Goal: Task Accomplishment & Management: Use online tool/utility

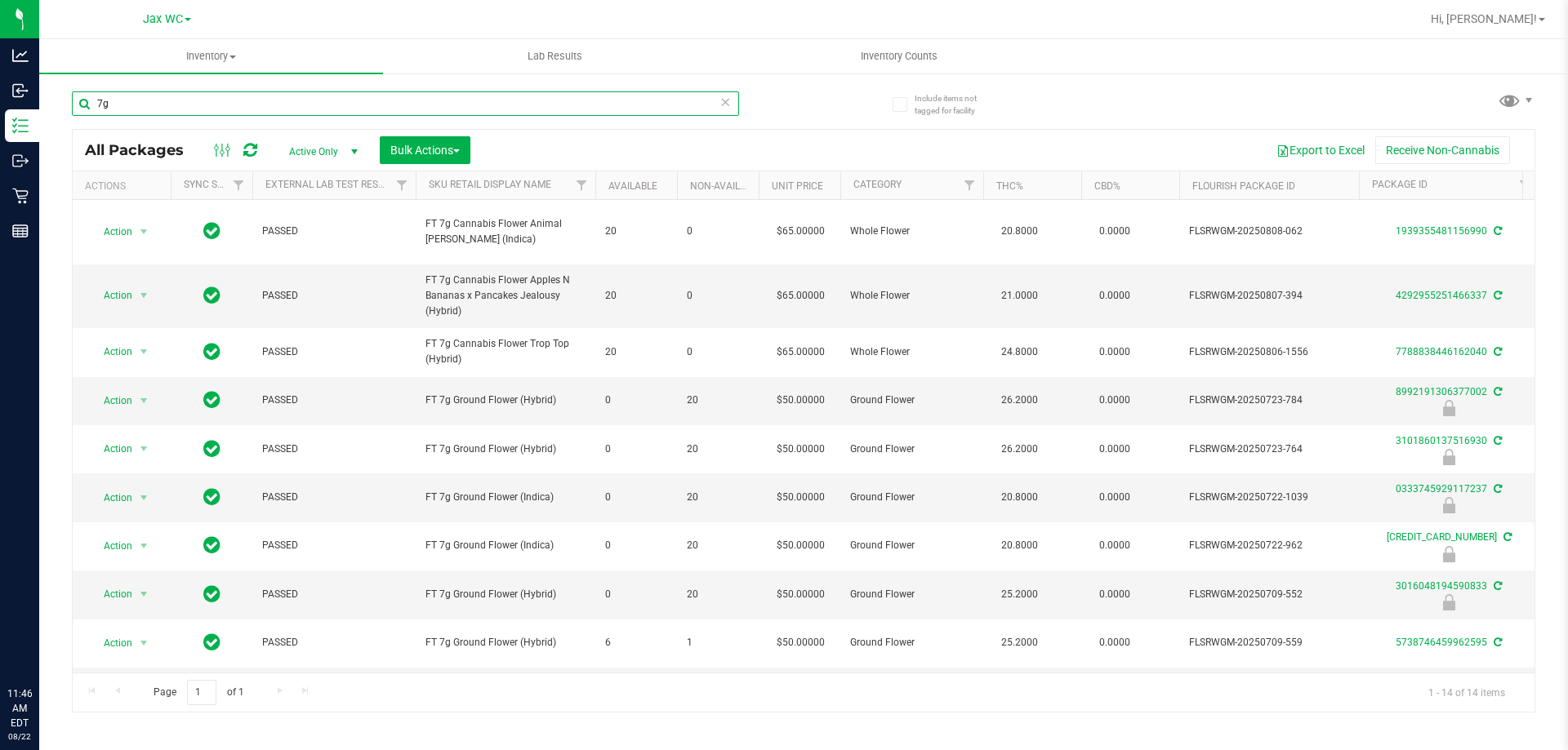
click at [522, 106] on input "7g" at bounding box center [406, 103] width 667 height 24
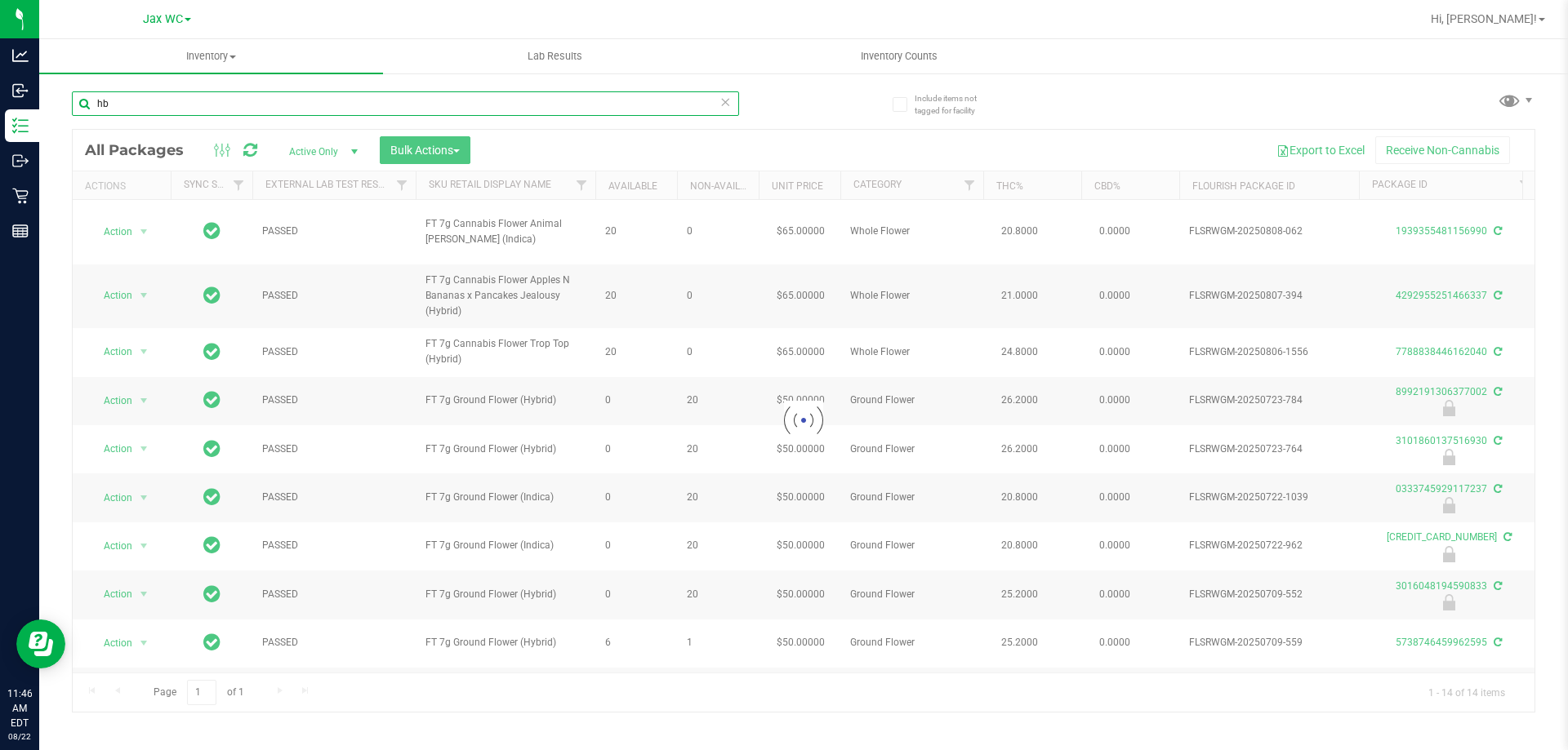
type input "hbg"
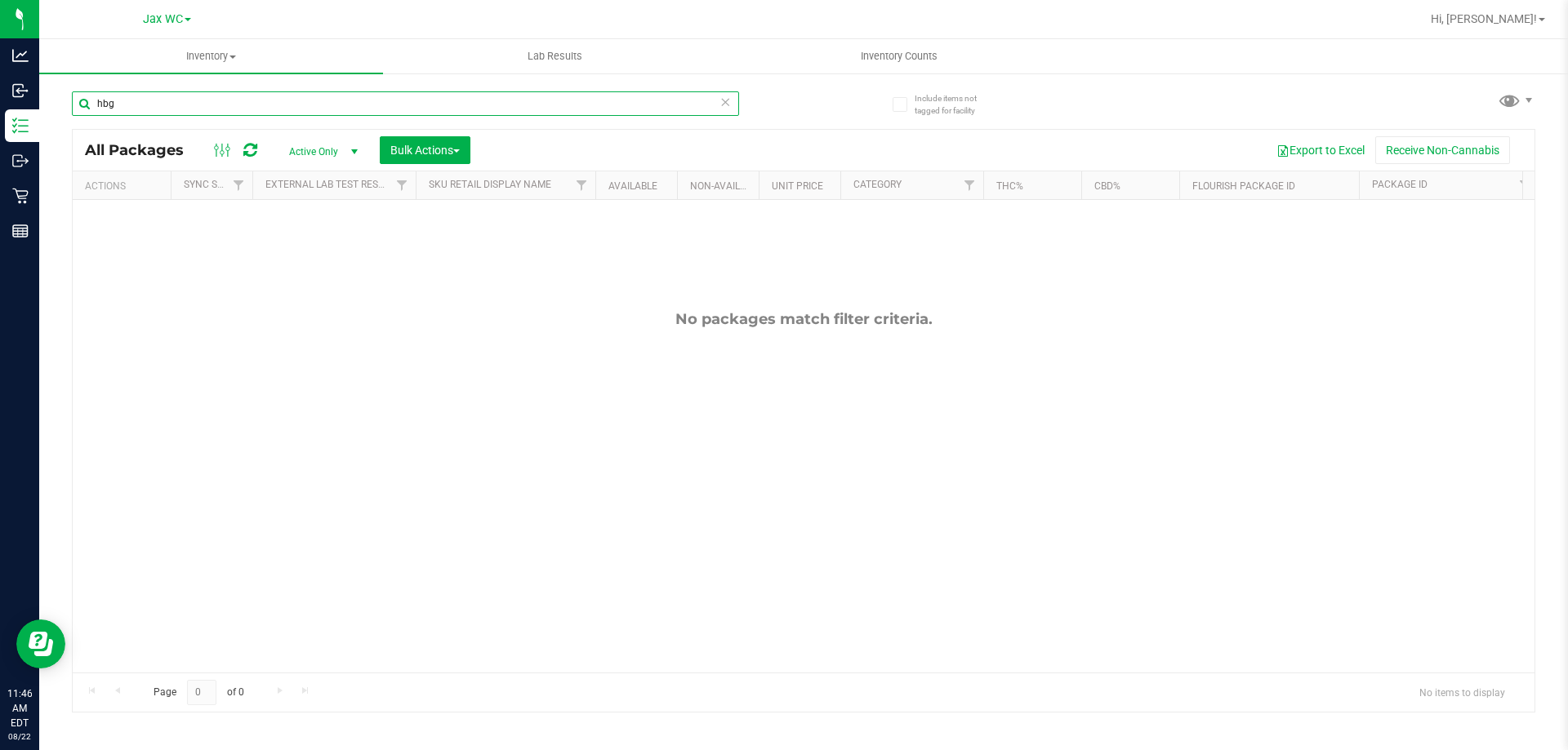
click at [516, 107] on input "hbg" at bounding box center [406, 103] width 667 height 24
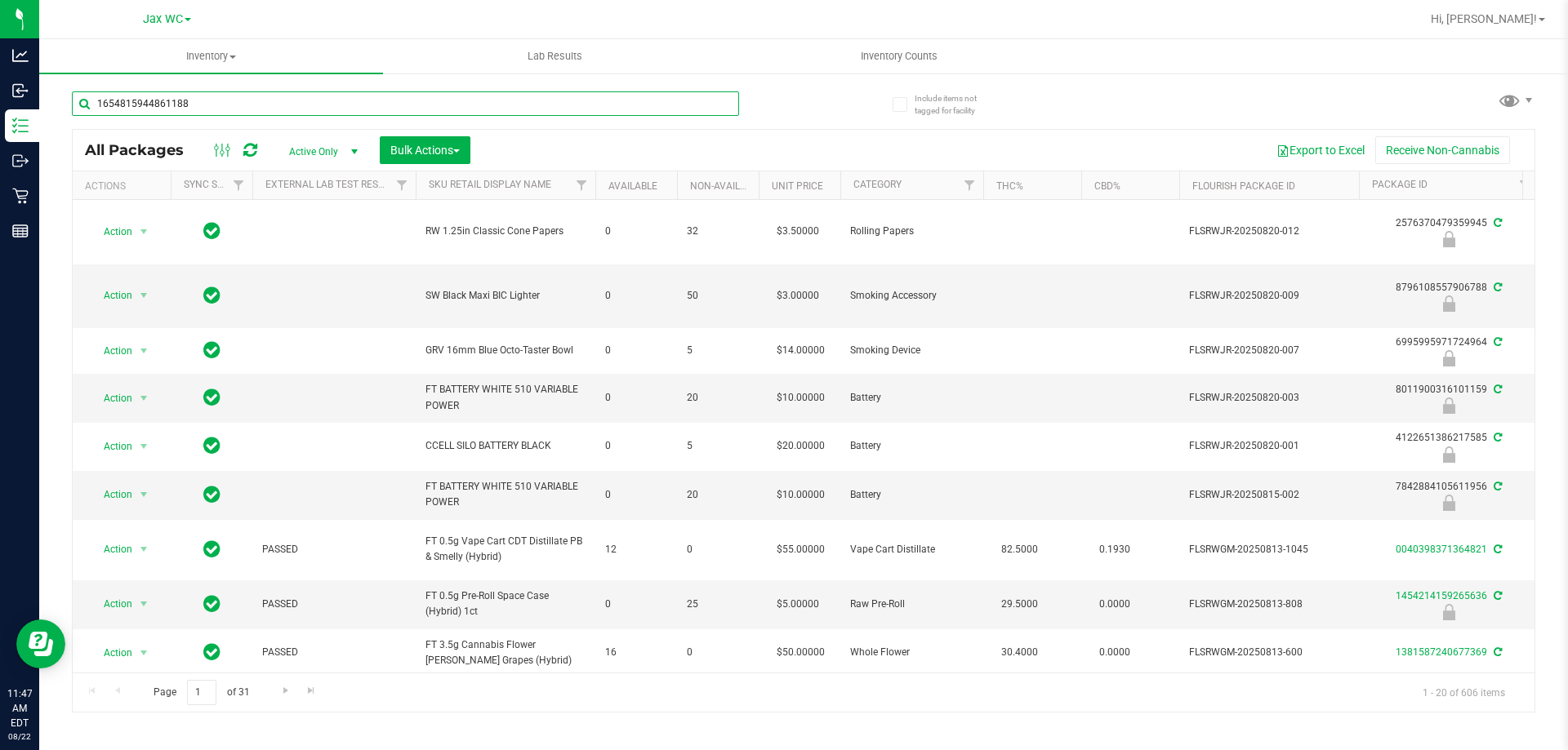
type input "1654815944861188"
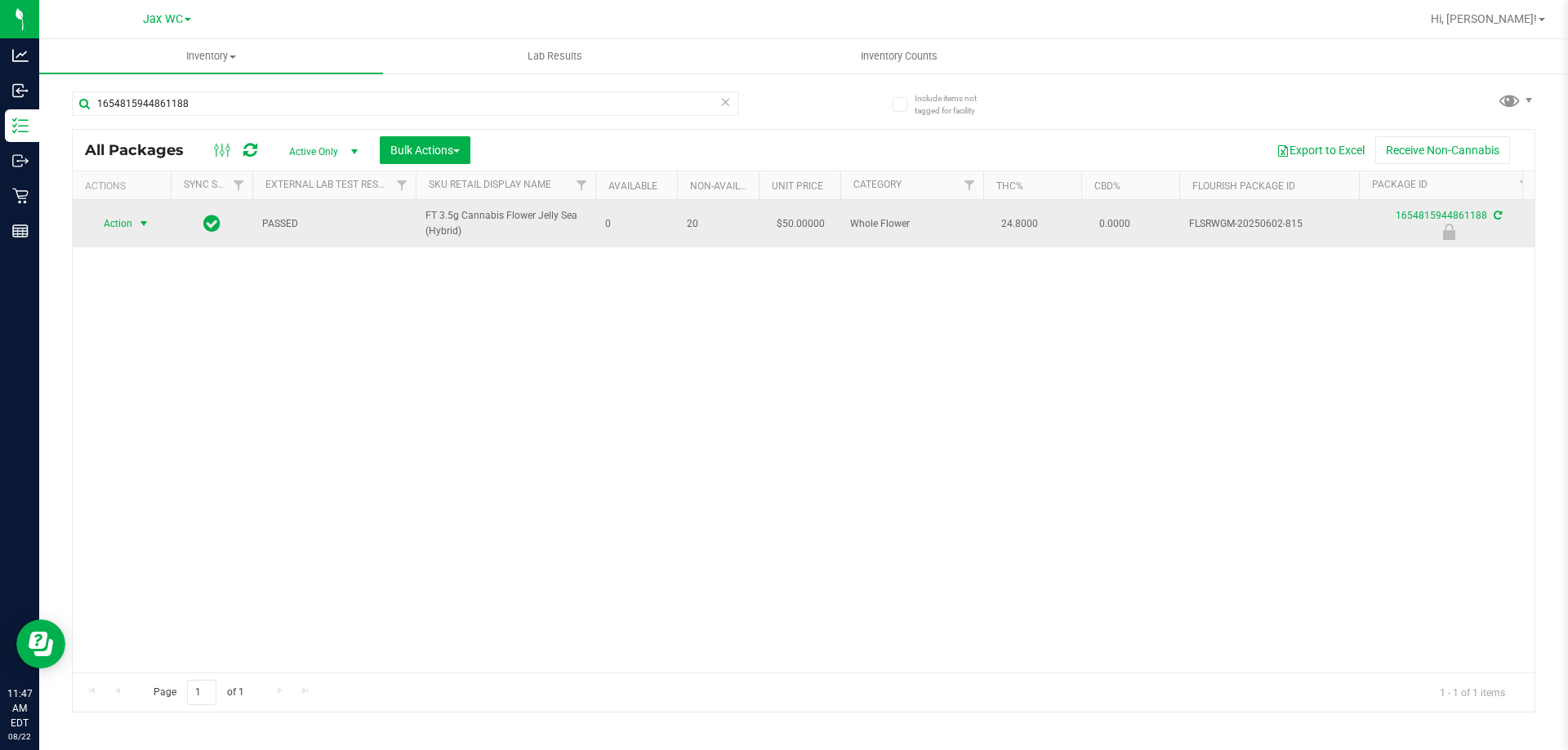
click at [121, 228] on span "Action" at bounding box center [111, 223] width 44 height 23
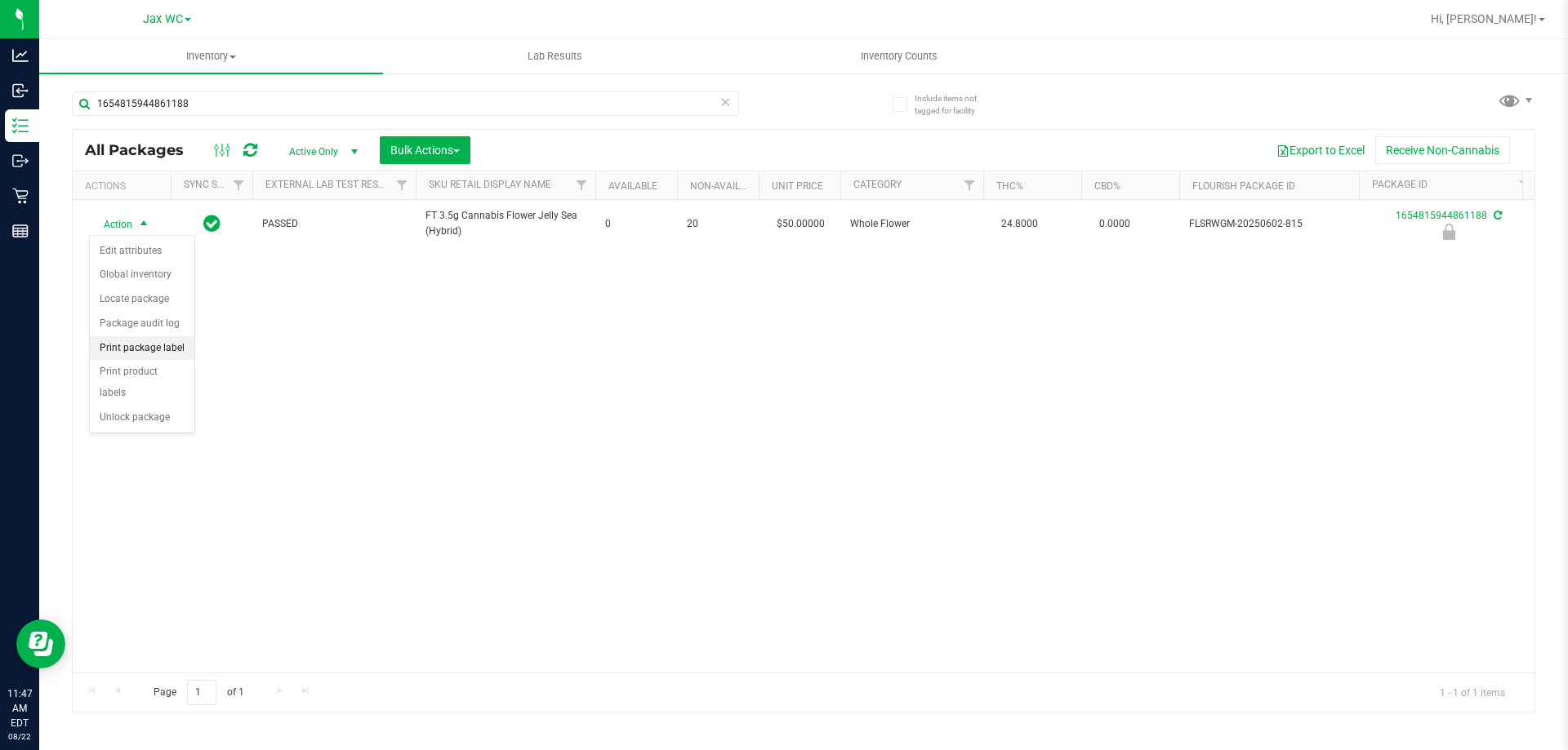
click at [143, 346] on li "Print package label" at bounding box center [142, 348] width 105 height 24
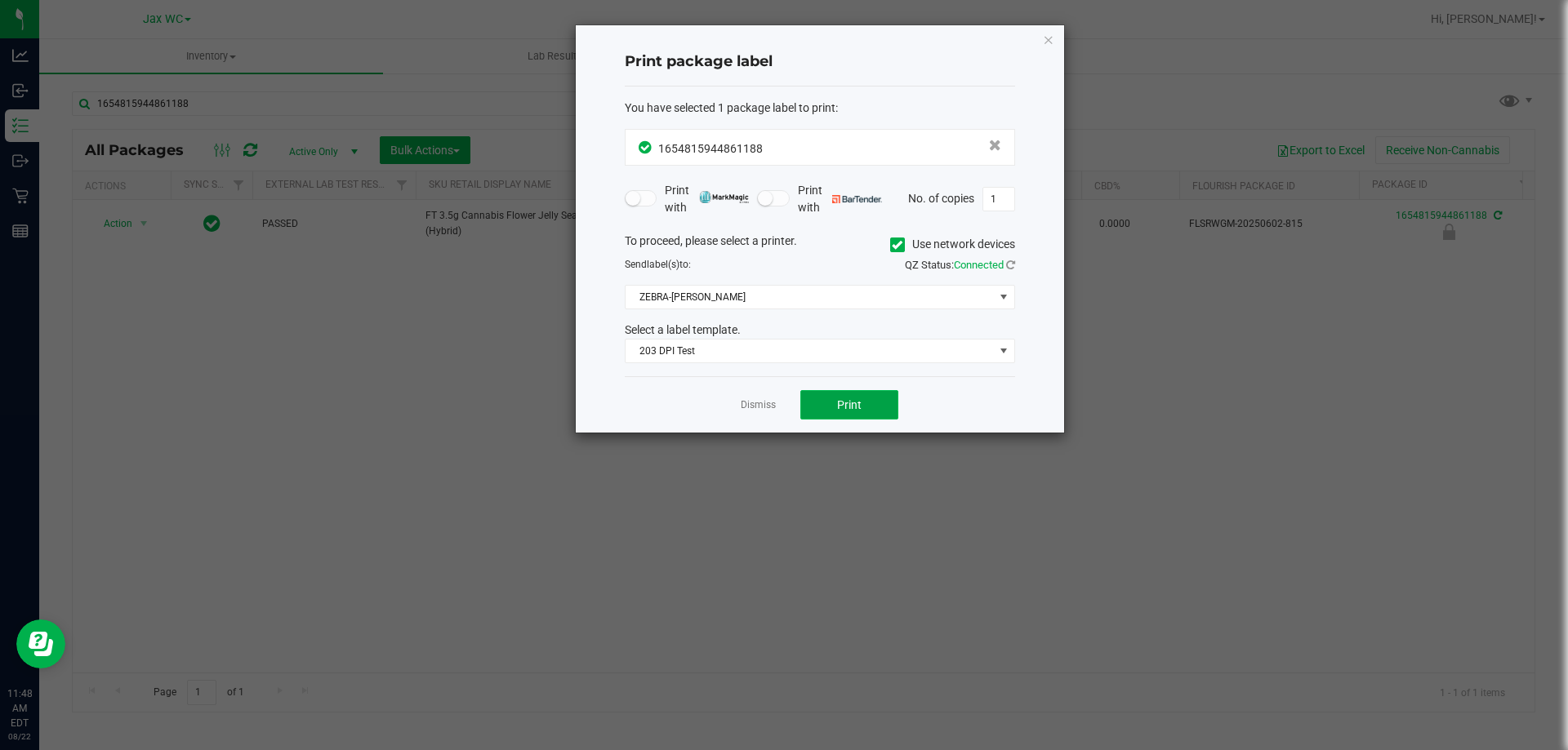
click at [872, 406] on button "Print" at bounding box center [849, 404] width 98 height 29
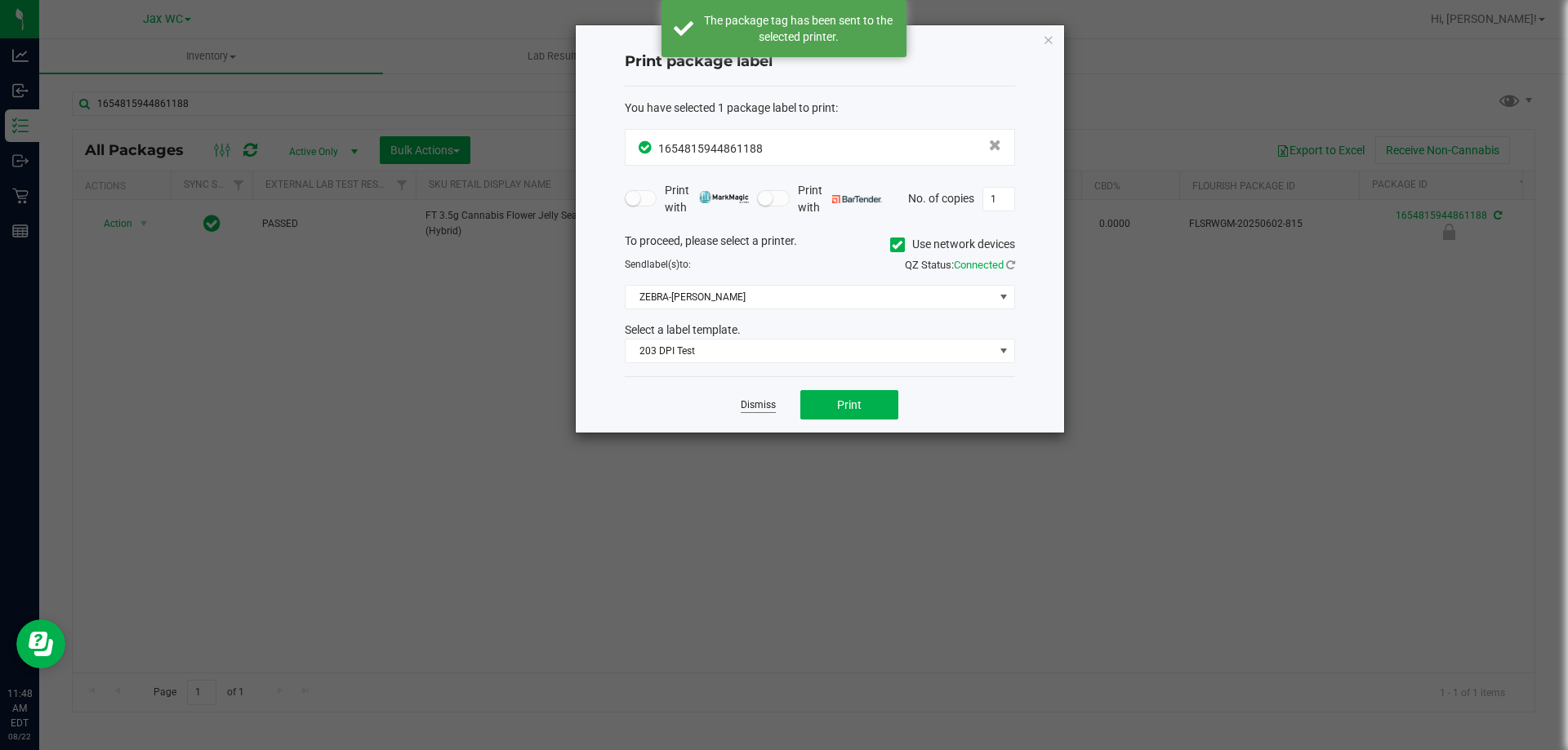
click at [747, 403] on link "Dismiss" at bounding box center [758, 405] width 35 height 14
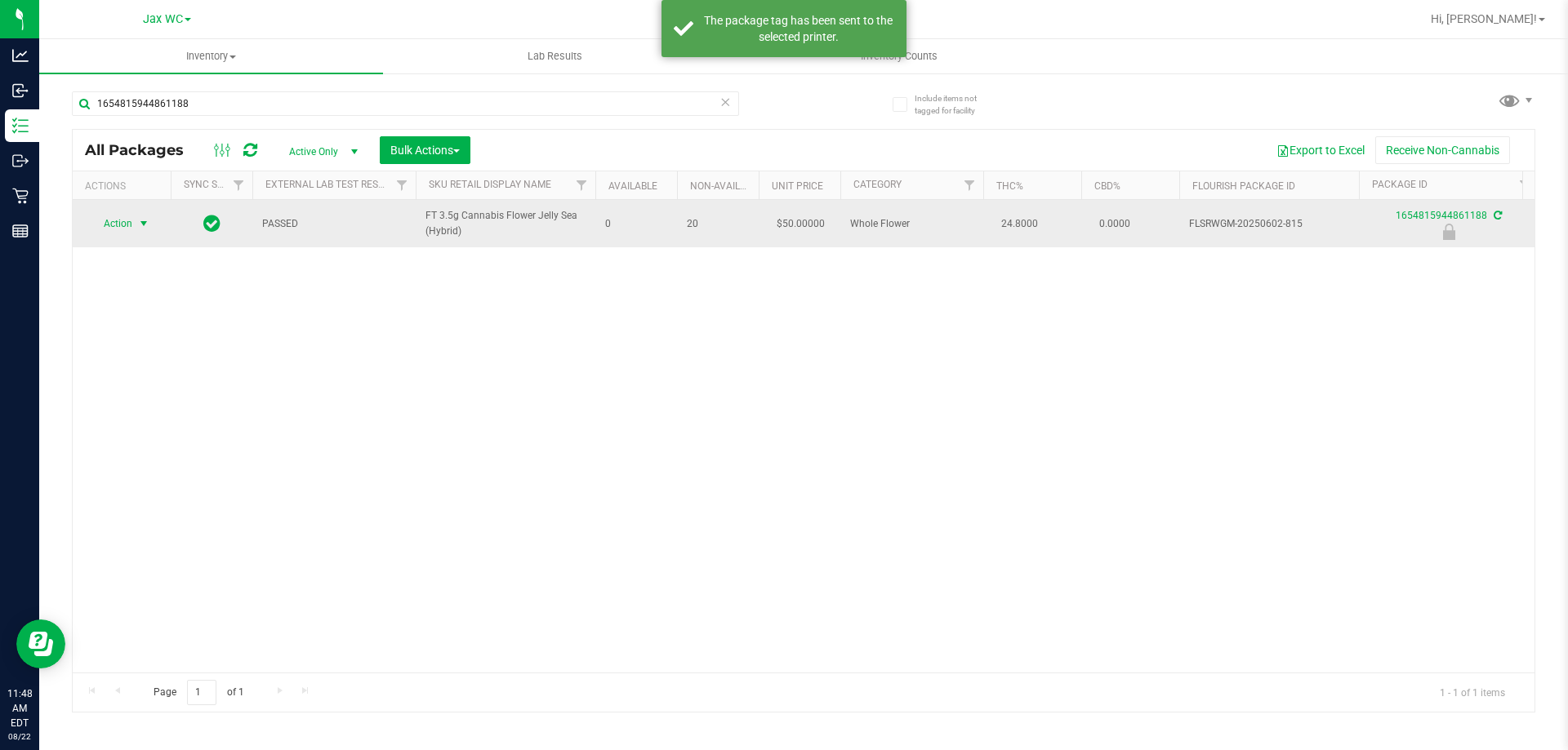
click at [143, 230] on span "select" at bounding box center [144, 224] width 13 height 13
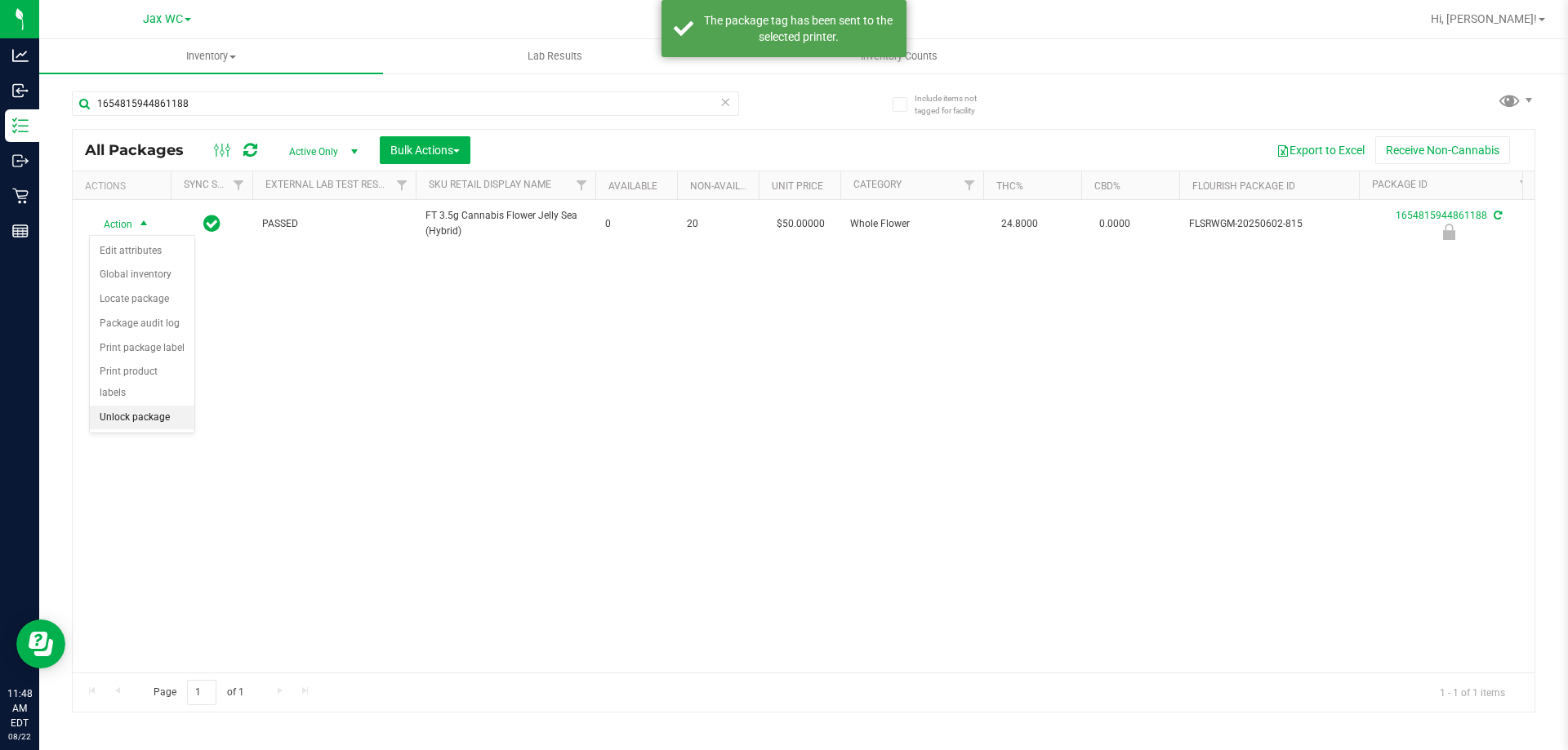
click at [167, 406] on li "Unlock package" at bounding box center [142, 417] width 105 height 24
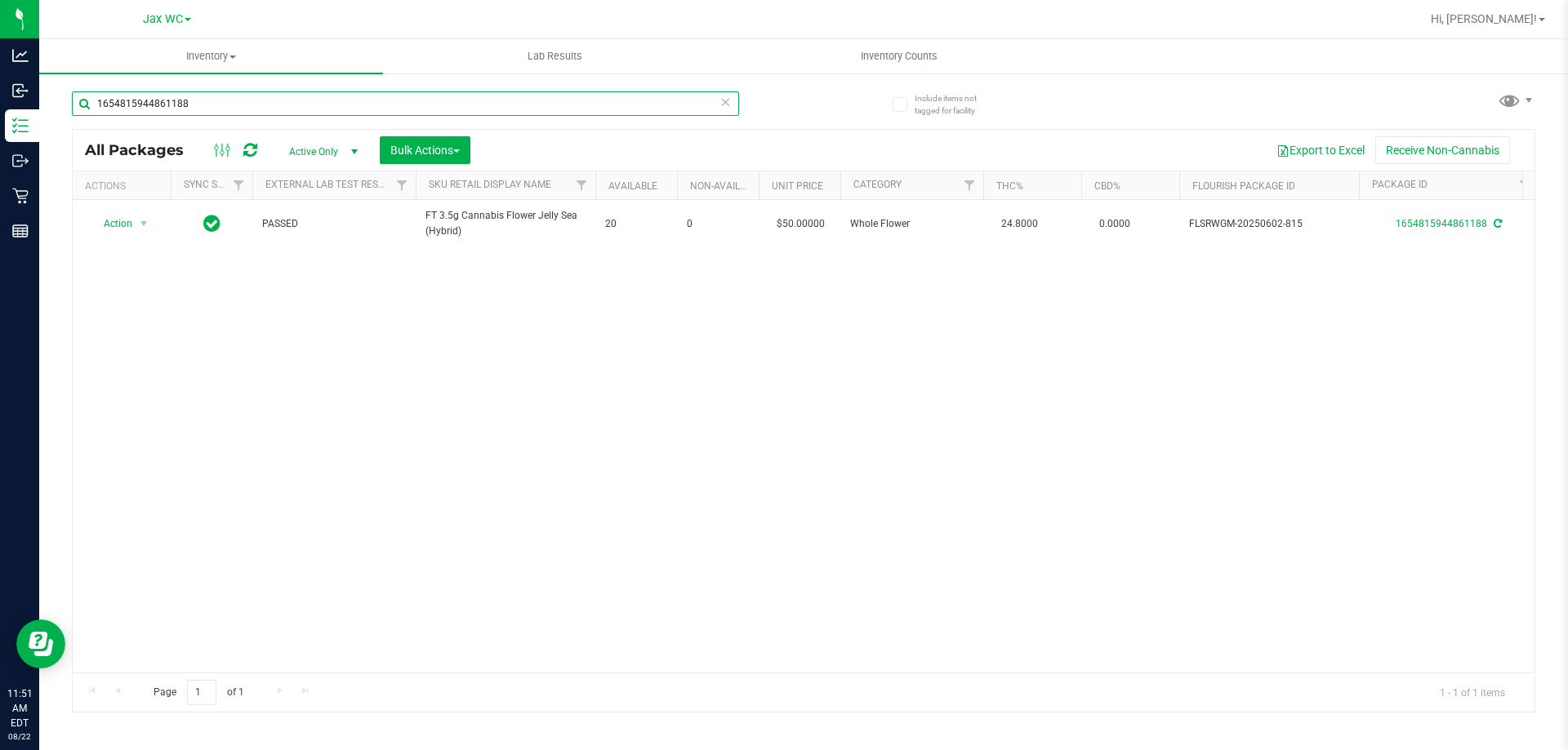
click at [510, 102] on input "1654815944861188" at bounding box center [406, 103] width 667 height 24
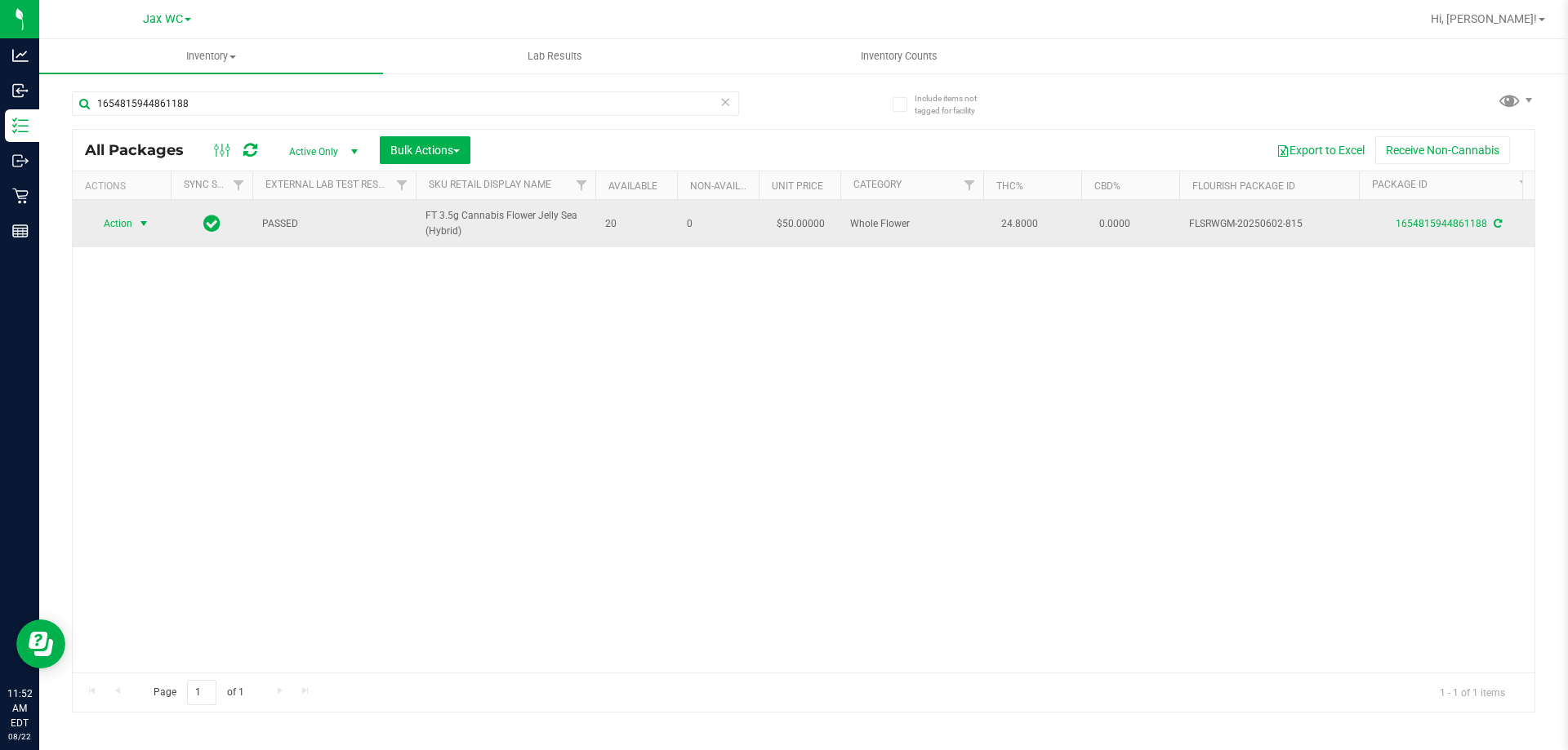
click at [135, 223] on span "select" at bounding box center [144, 223] width 20 height 23
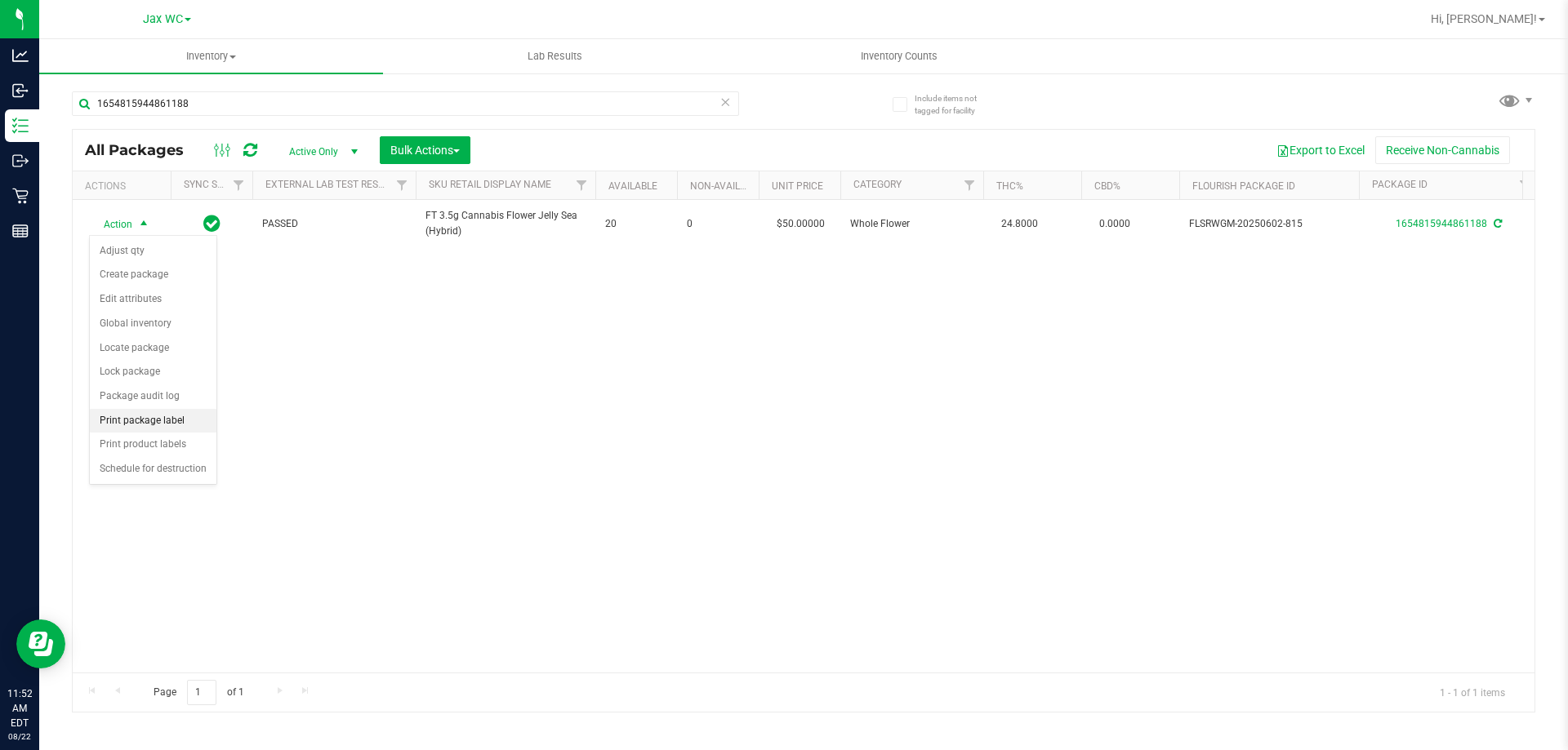
click at [164, 417] on li "Print package label" at bounding box center [153, 421] width 127 height 24
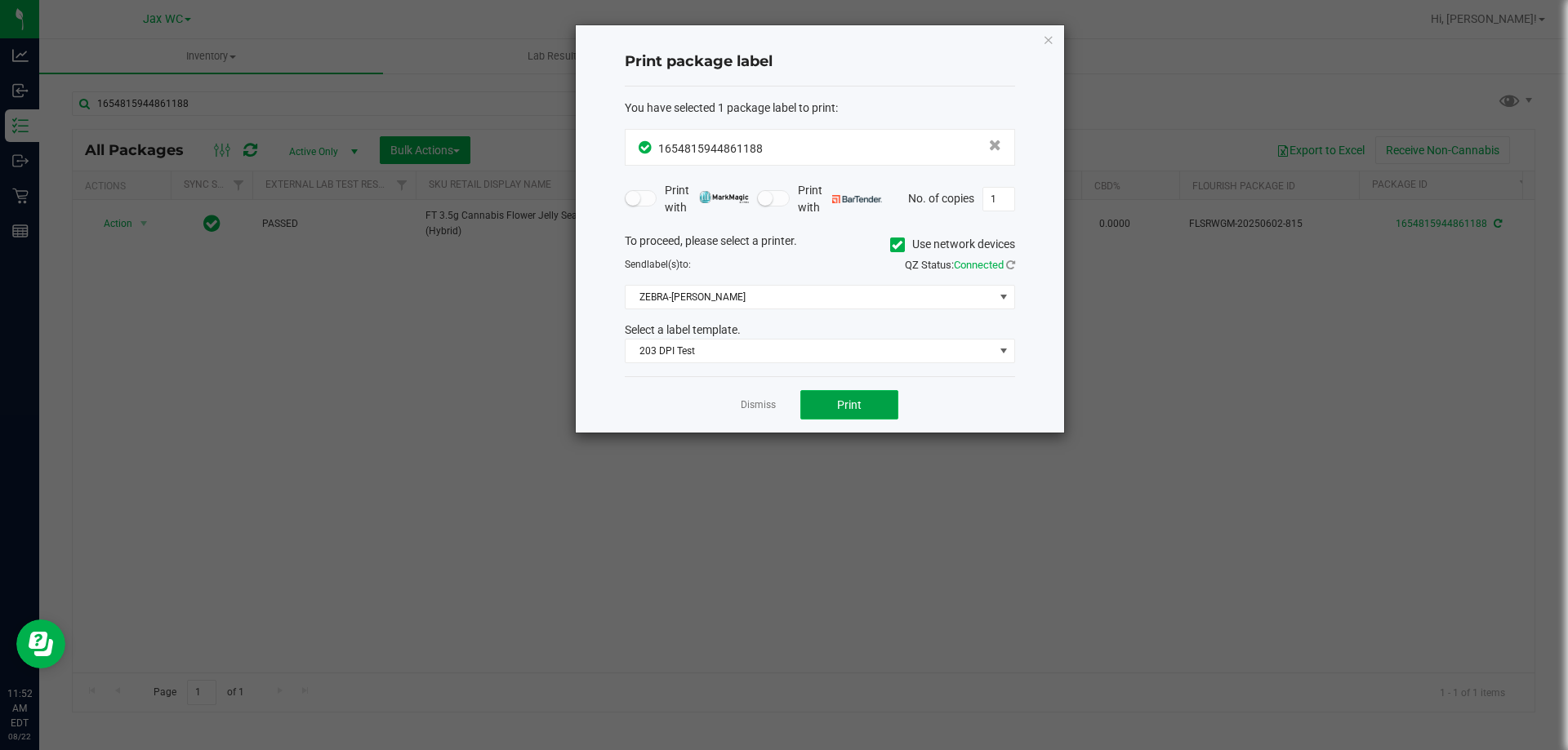
click at [850, 410] on span "Print" at bounding box center [849, 405] width 24 height 13
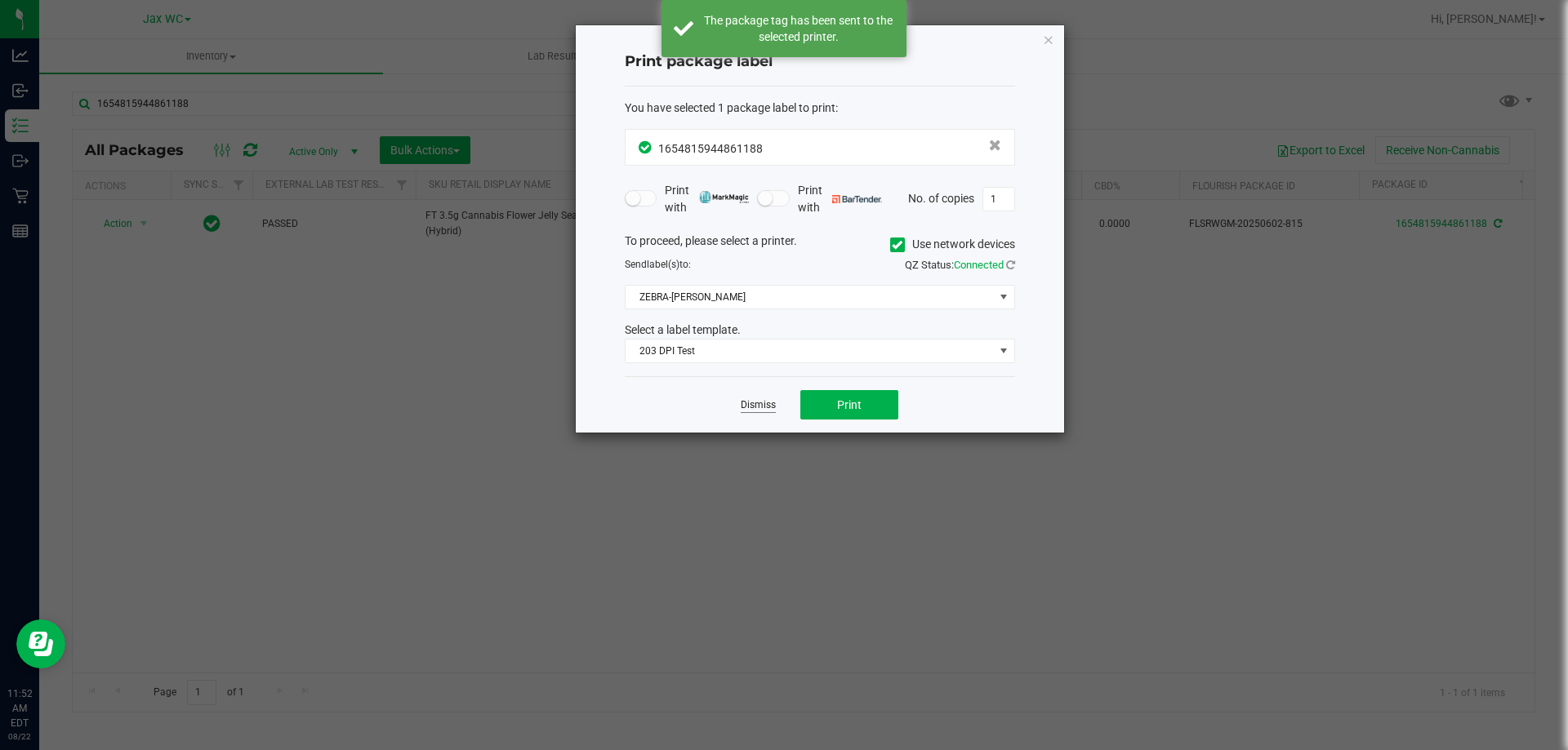
click at [769, 399] on link "Dismiss" at bounding box center [758, 405] width 35 height 14
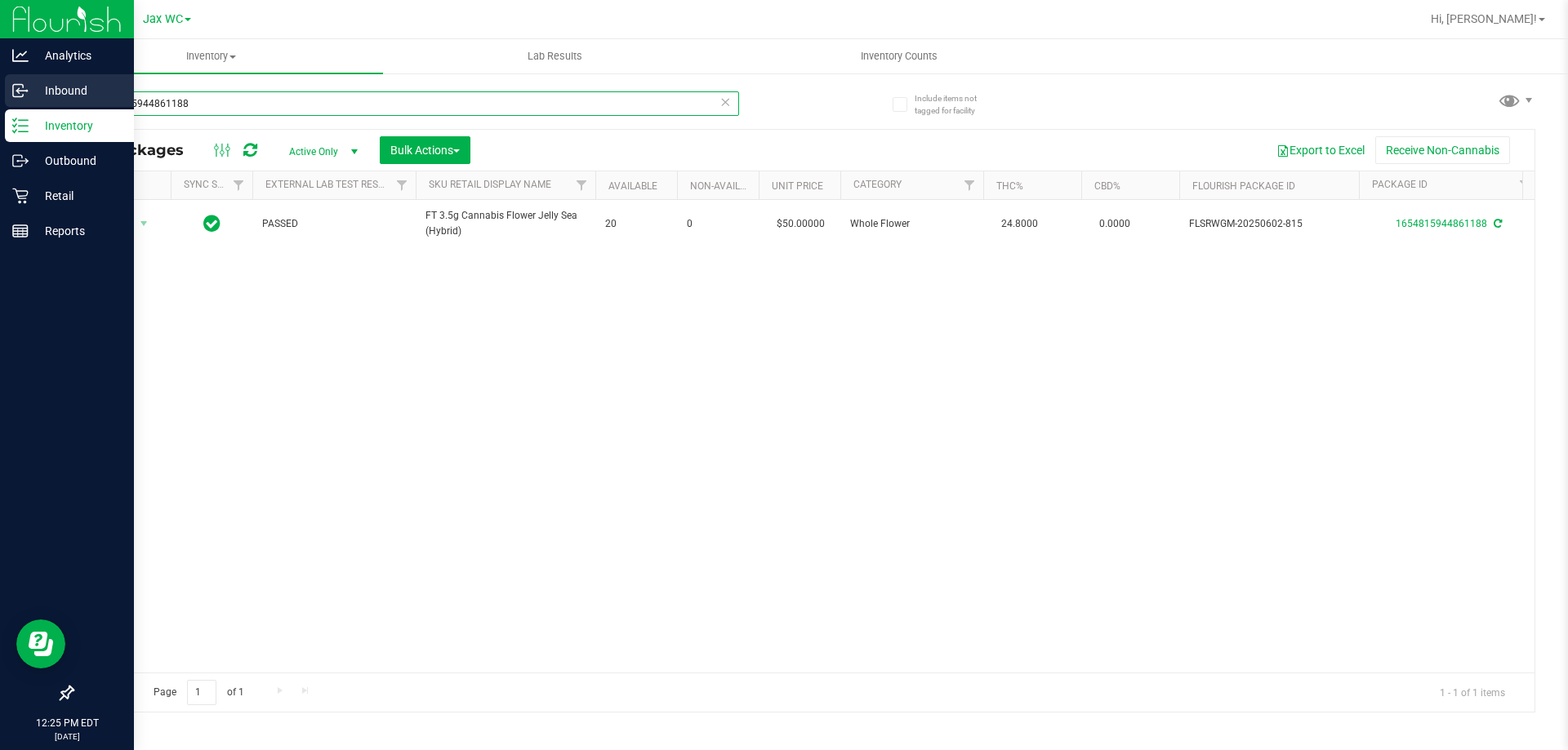
drag, startPoint x: 225, startPoint y: 96, endPoint x: 16, endPoint y: 99, distance: 209.0
click at [16, 98] on div "Analytics Inbound Inventory Outbound Retail Reports 12:25 PM EDT [DATE] 08/22 J…" at bounding box center [784, 375] width 1568 height 750
type input "9372026417101709"
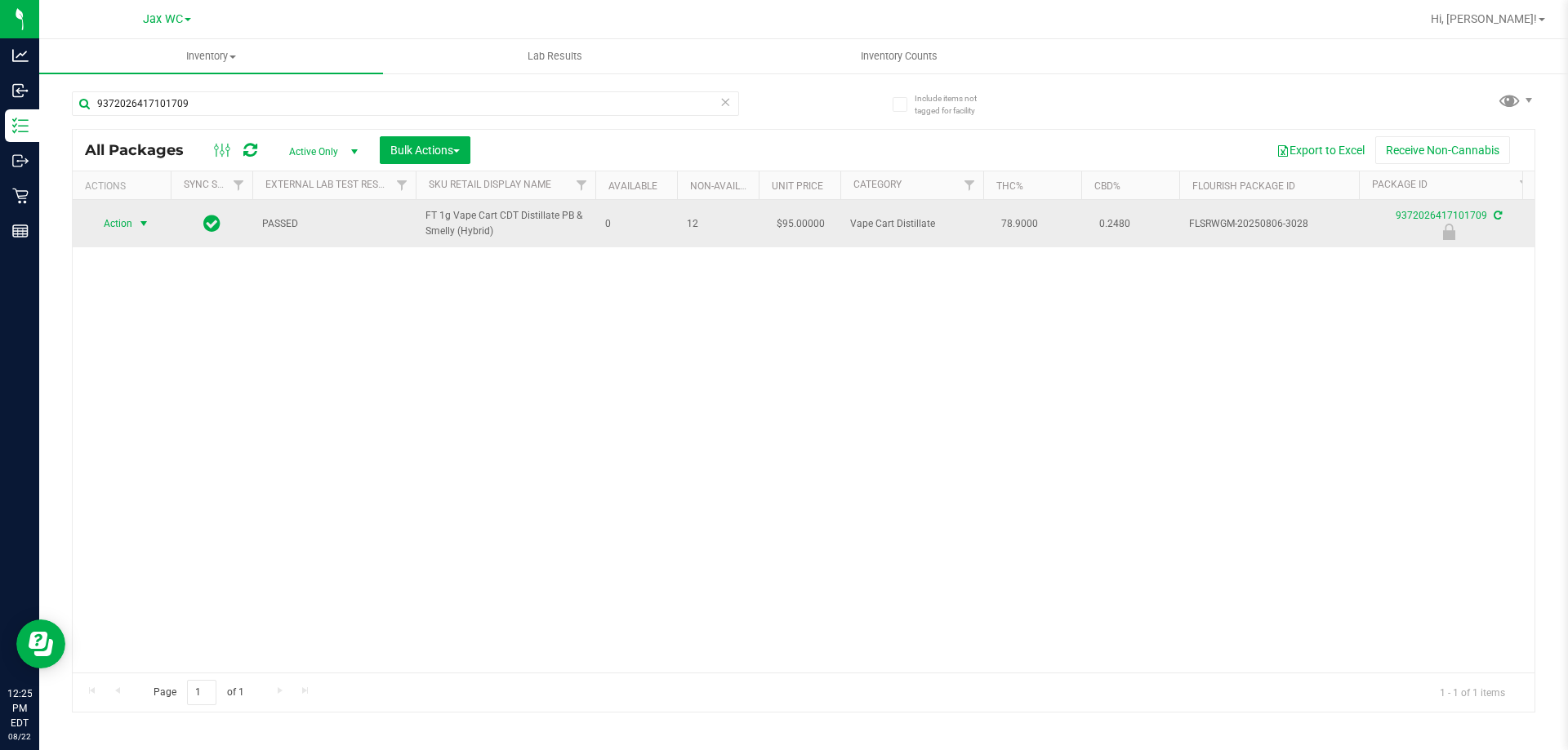
click at [117, 221] on span "Action" at bounding box center [111, 223] width 44 height 23
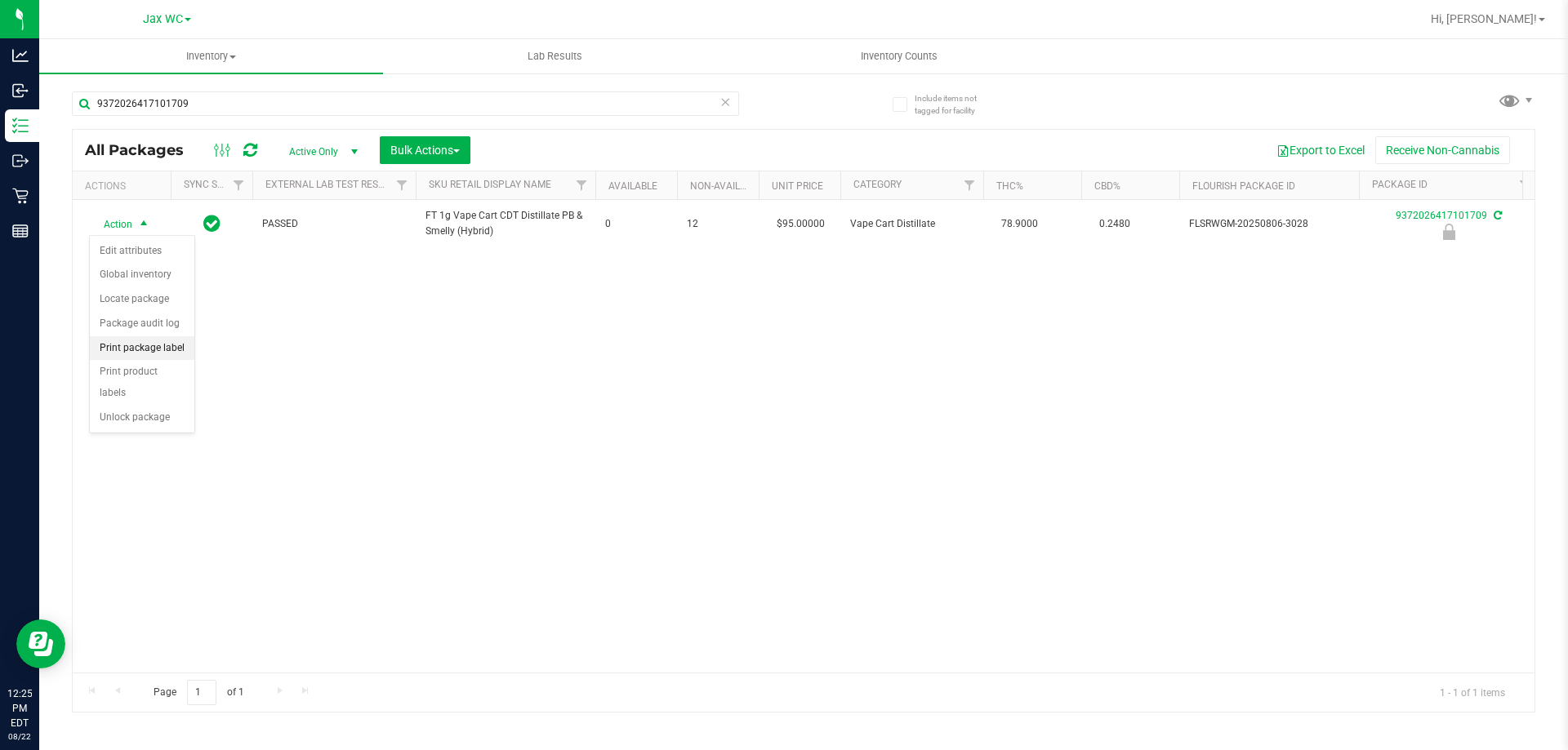
click at [156, 343] on li "Print package label" at bounding box center [142, 348] width 105 height 24
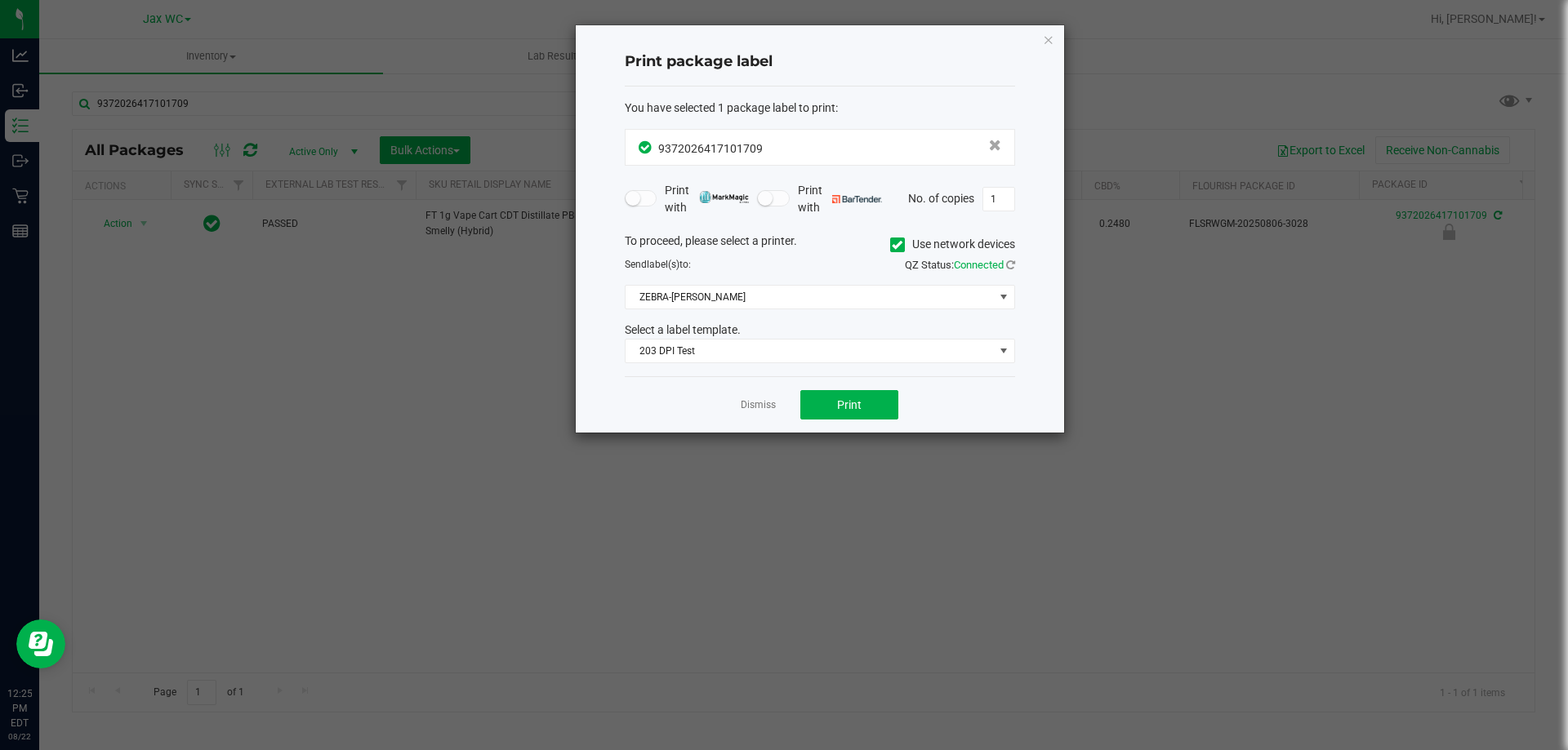
click at [871, 386] on div "Dismiss Print" at bounding box center [819, 404] width 390 height 56
click at [850, 398] on span "Print" at bounding box center [849, 405] width 24 height 13
click at [762, 398] on link "Dismiss" at bounding box center [758, 405] width 35 height 14
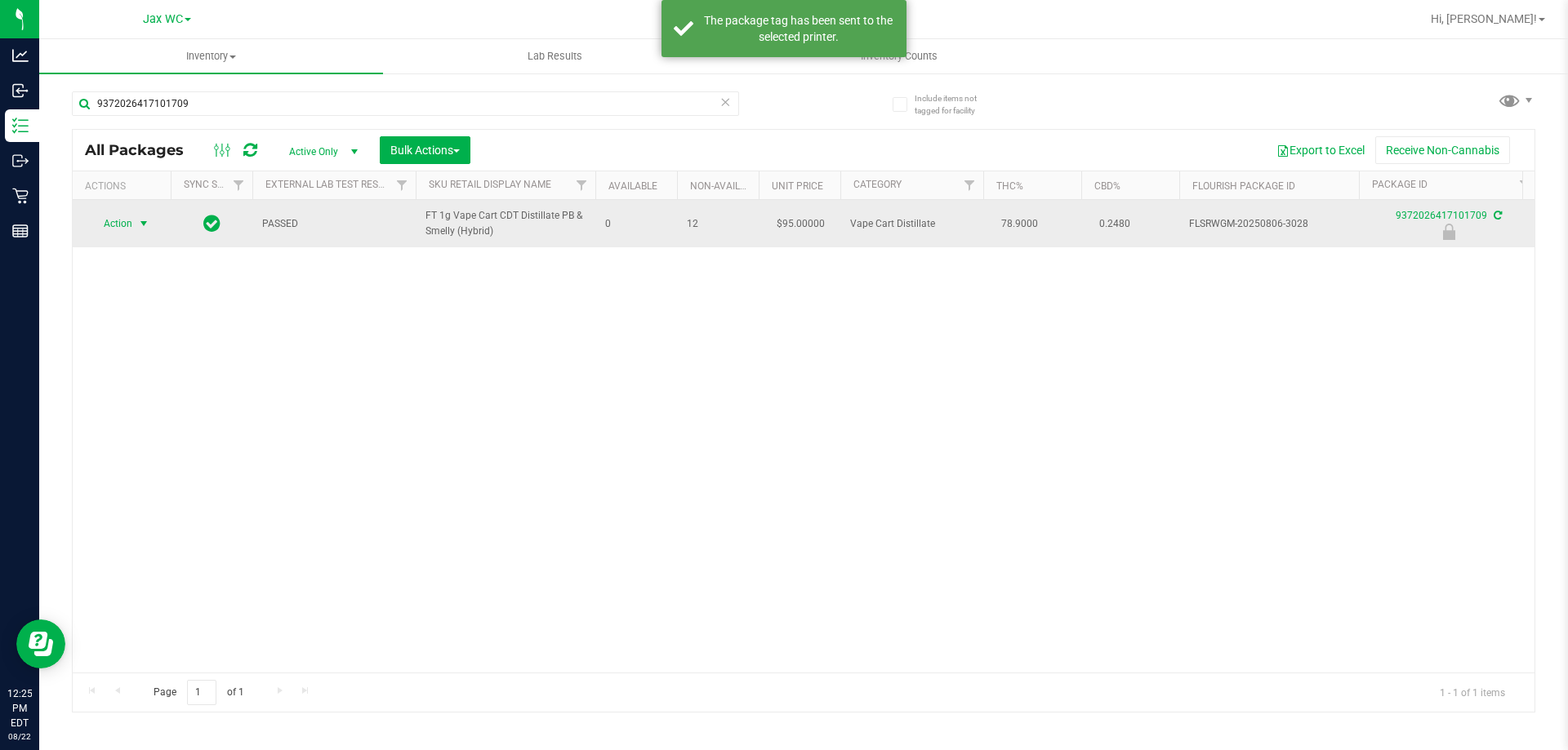
click at [143, 218] on span "select" at bounding box center [144, 224] width 13 height 13
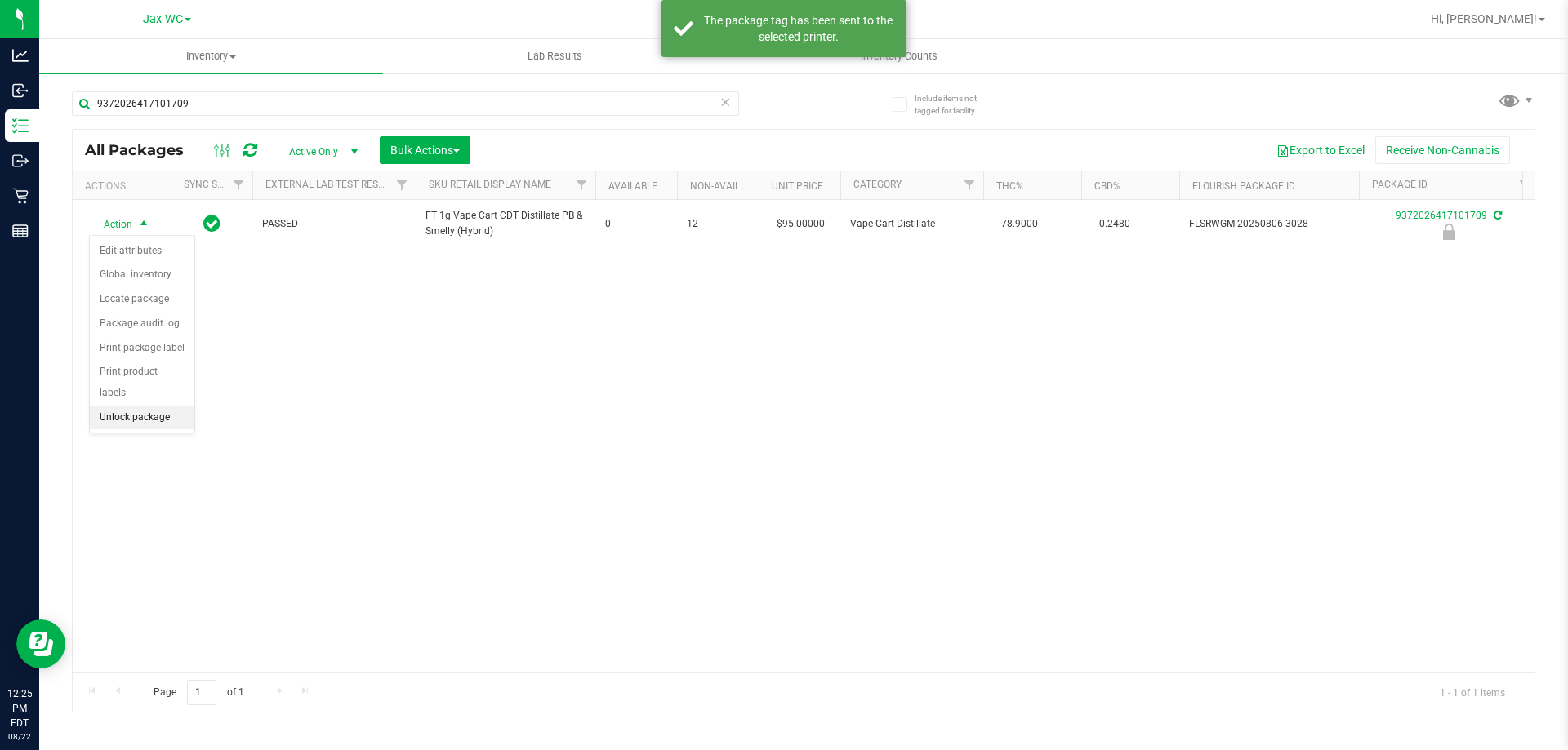
click at [132, 406] on li "Unlock package" at bounding box center [142, 417] width 105 height 24
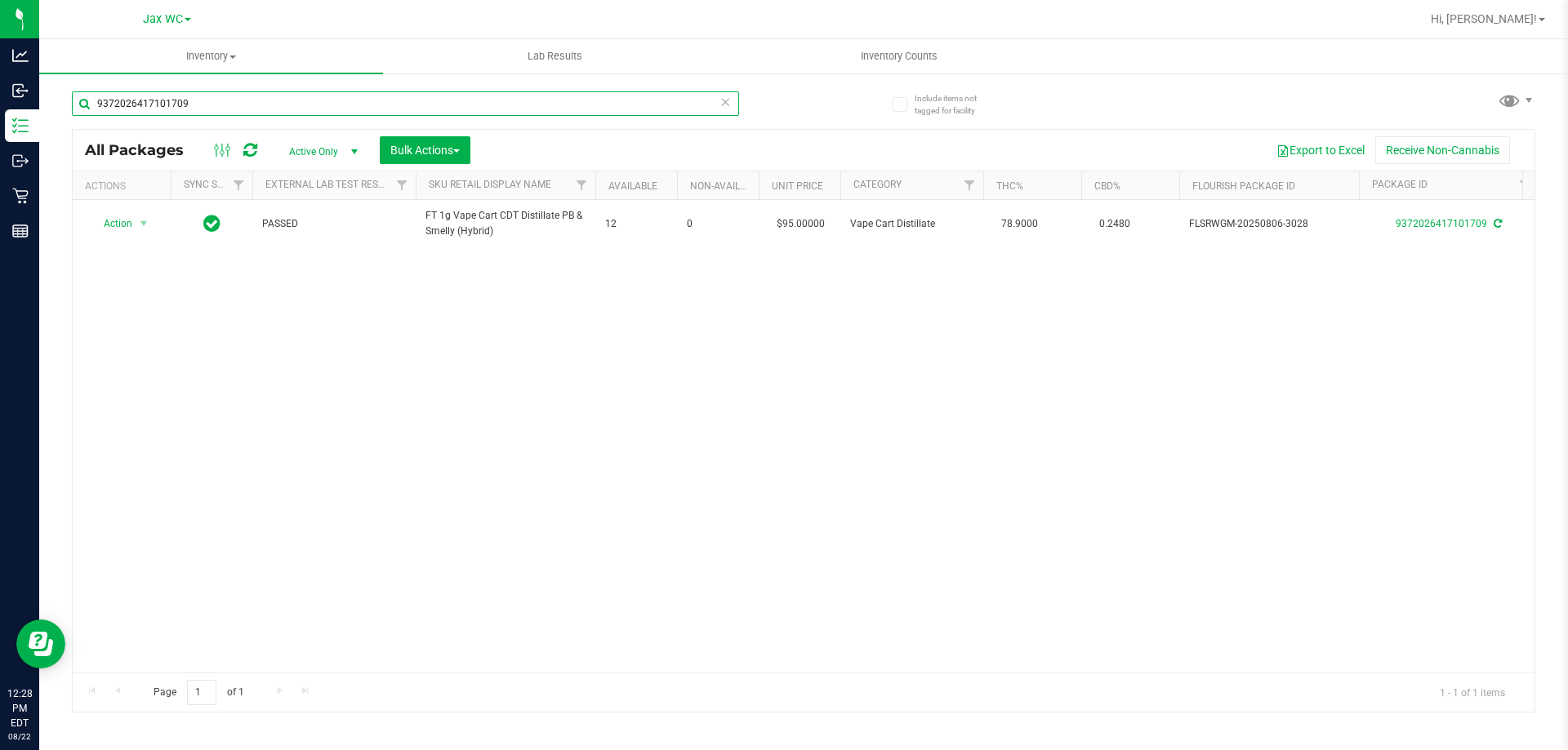
drag, startPoint x: 1462, startPoint y: 5, endPoint x: 393, endPoint y: 108, distance: 1074.0
click at [393, 108] on input "9372026417101709" at bounding box center [406, 103] width 667 height 24
drag, startPoint x: 294, startPoint y: 103, endPoint x: 66, endPoint y: 109, distance: 228.1
click at [66, 109] on div "Include items not tagged for facility 9372026417101709 All Packages Active Only…" at bounding box center [803, 321] width 1529 height 498
type input "9768546190686583"
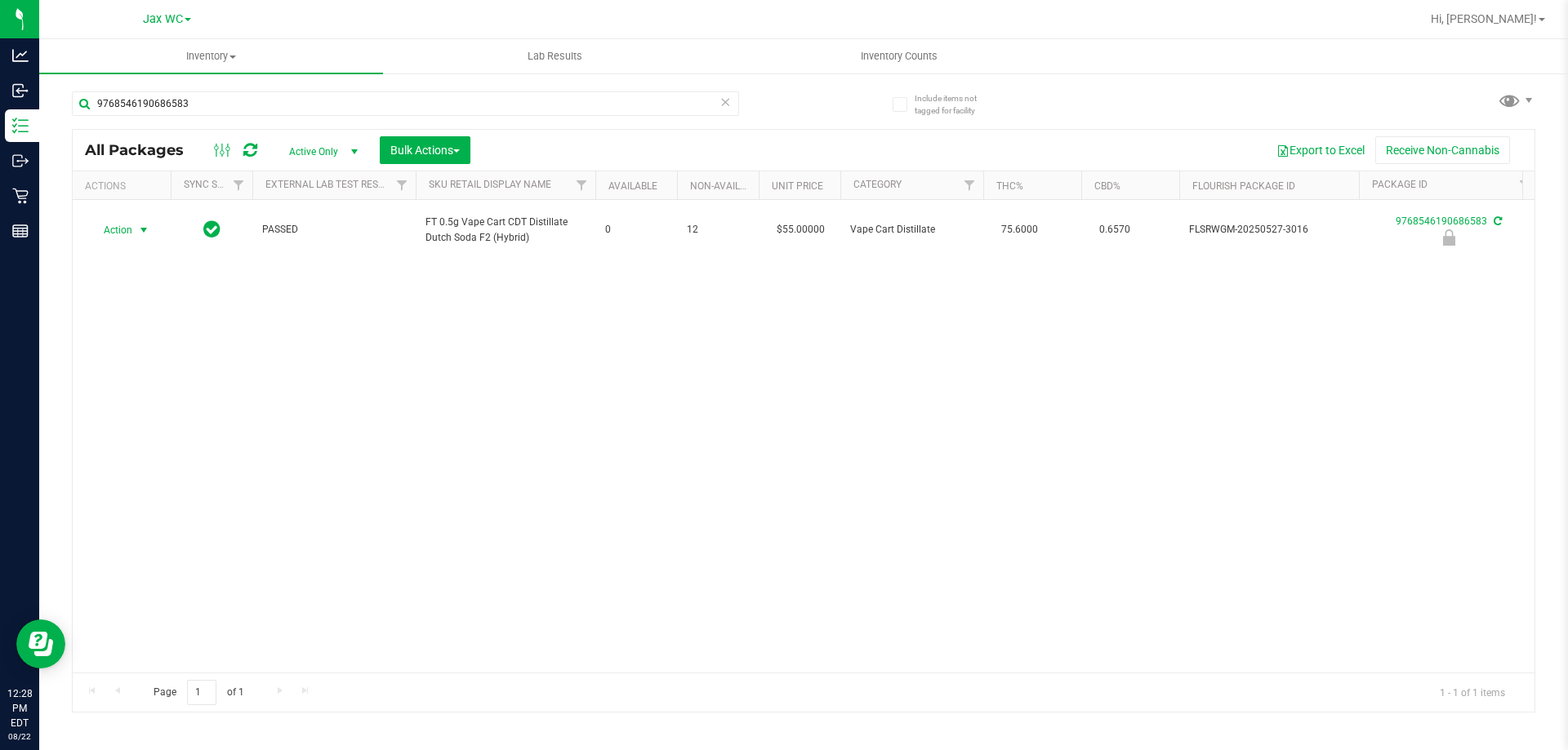
click at [132, 220] on span "Action" at bounding box center [111, 230] width 44 height 23
click at [174, 365] on li "Print package label" at bounding box center [142, 354] width 105 height 24
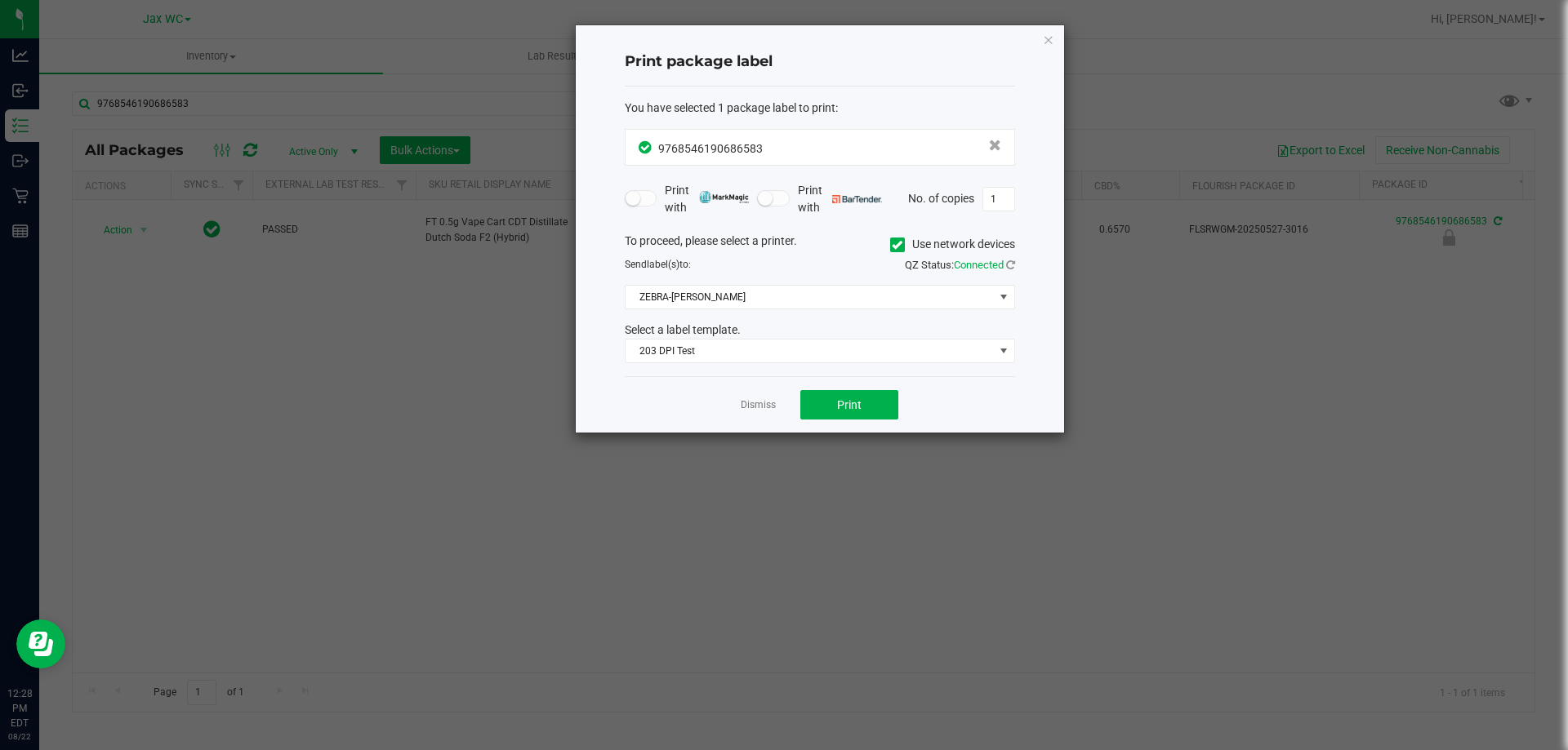
click at [854, 427] on div "Dismiss Print" at bounding box center [819, 404] width 390 height 56
click at [850, 411] on span "Print" at bounding box center [849, 405] width 24 height 13
click at [761, 410] on link "Dismiss" at bounding box center [758, 405] width 35 height 14
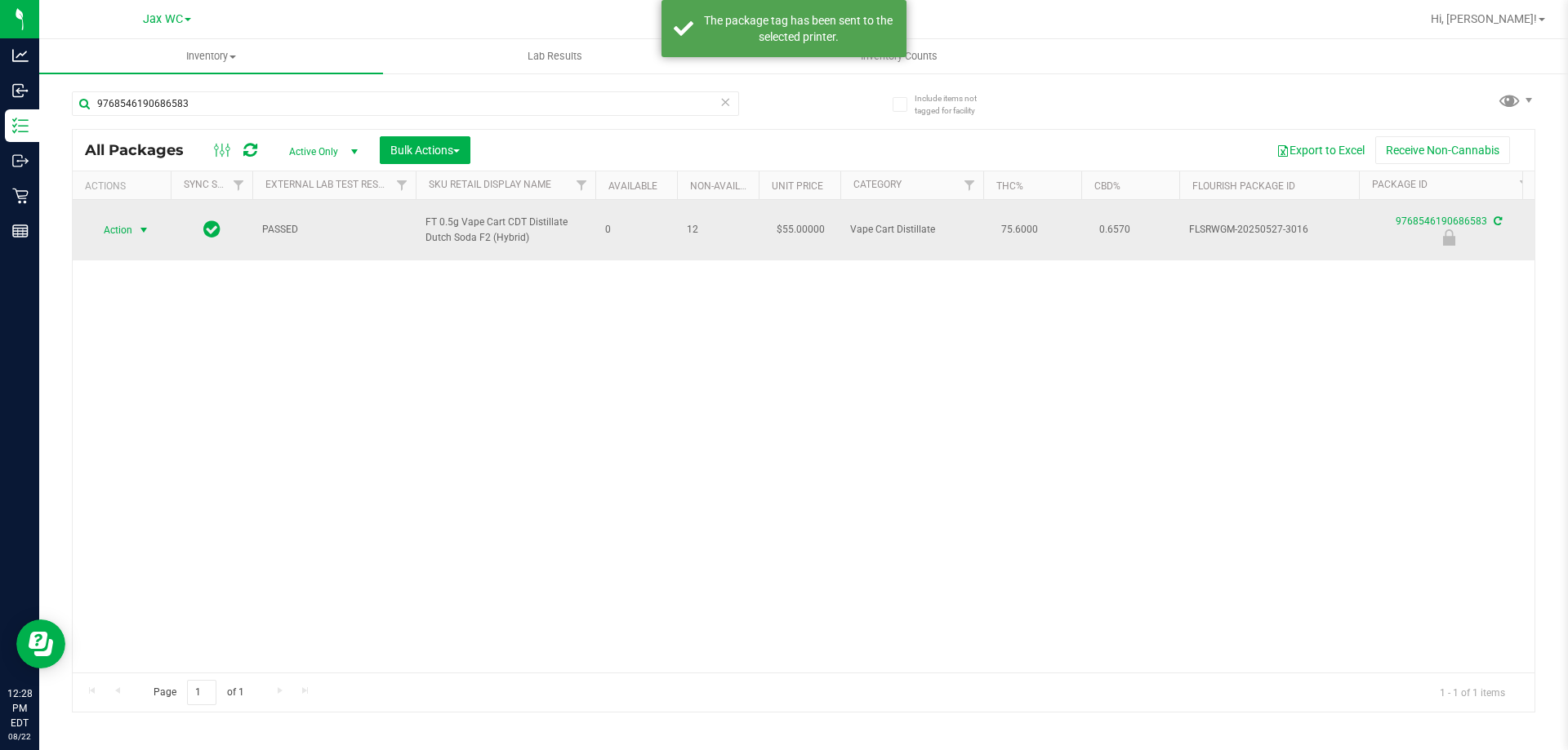
click at [109, 236] on span "Action" at bounding box center [111, 230] width 44 height 23
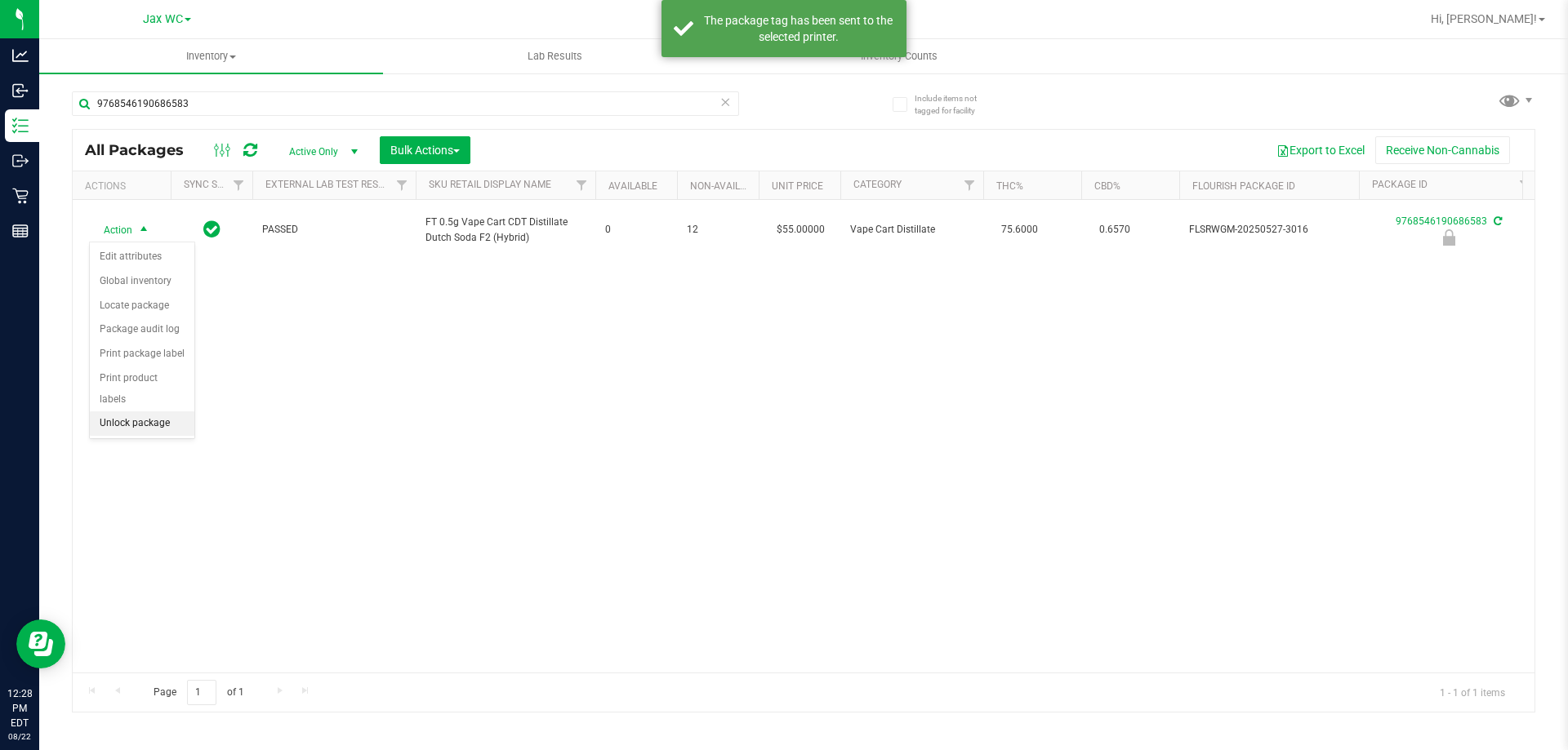
click at [164, 411] on li "Unlock package" at bounding box center [142, 423] width 105 height 24
